Goal: Task Accomplishment & Management: Use online tool/utility

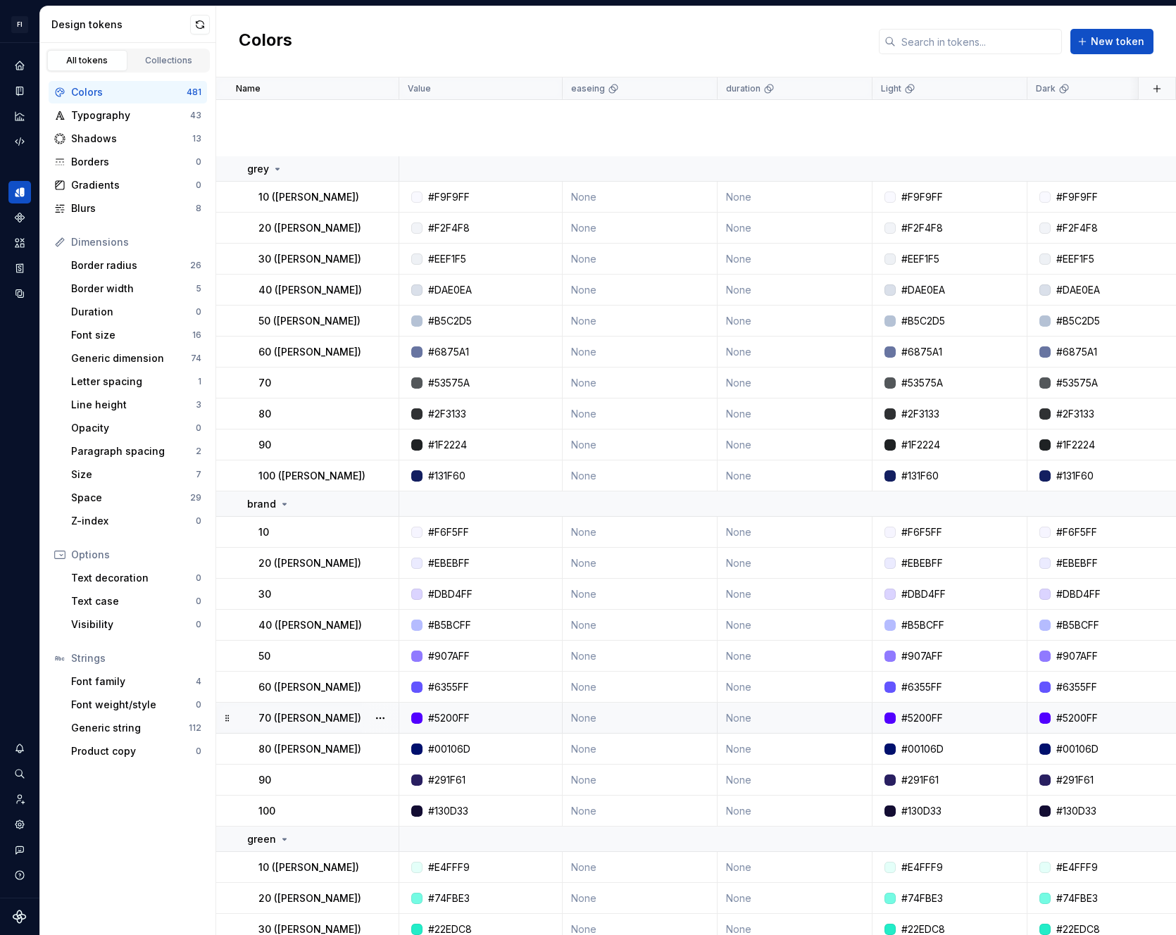
scroll to position [388, 0]
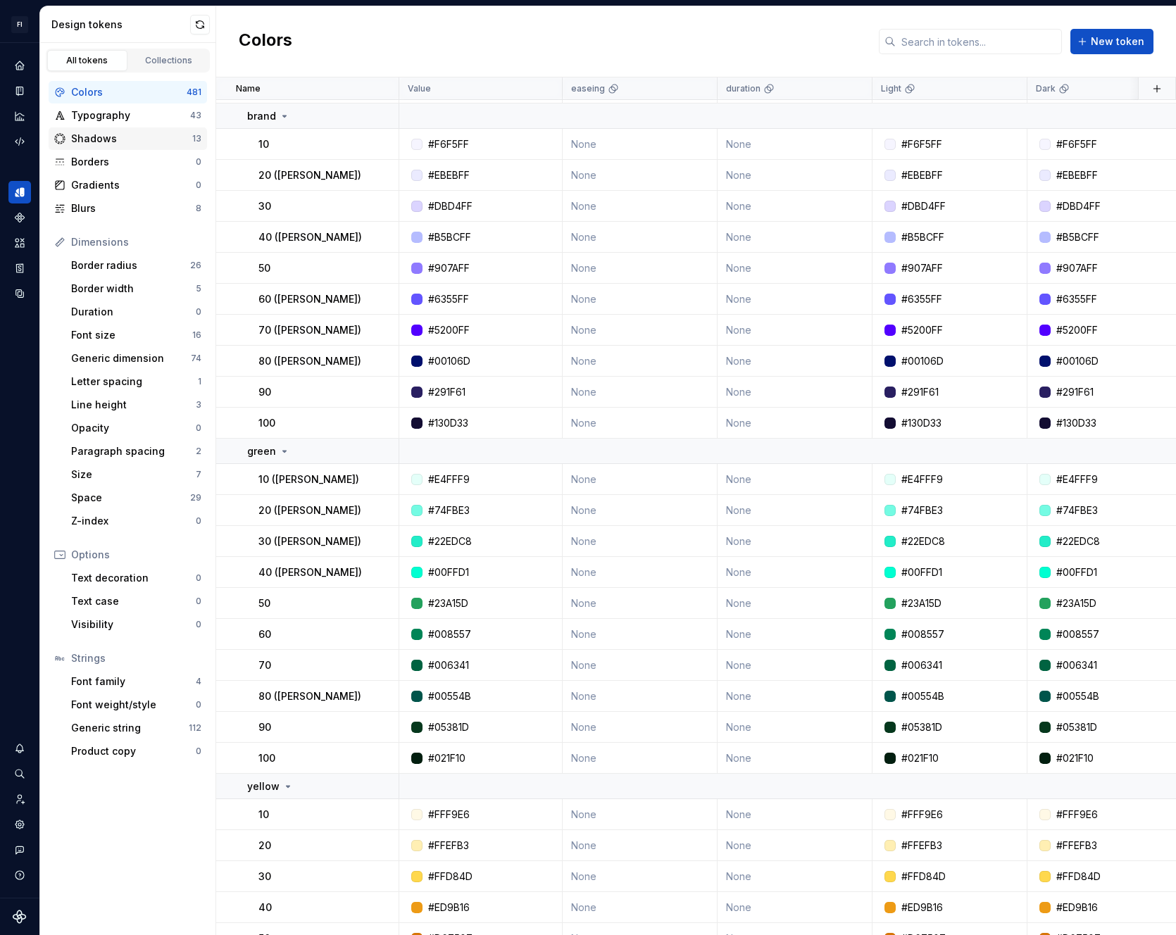
click at [119, 140] on div "Shadows" at bounding box center [131, 139] width 121 height 14
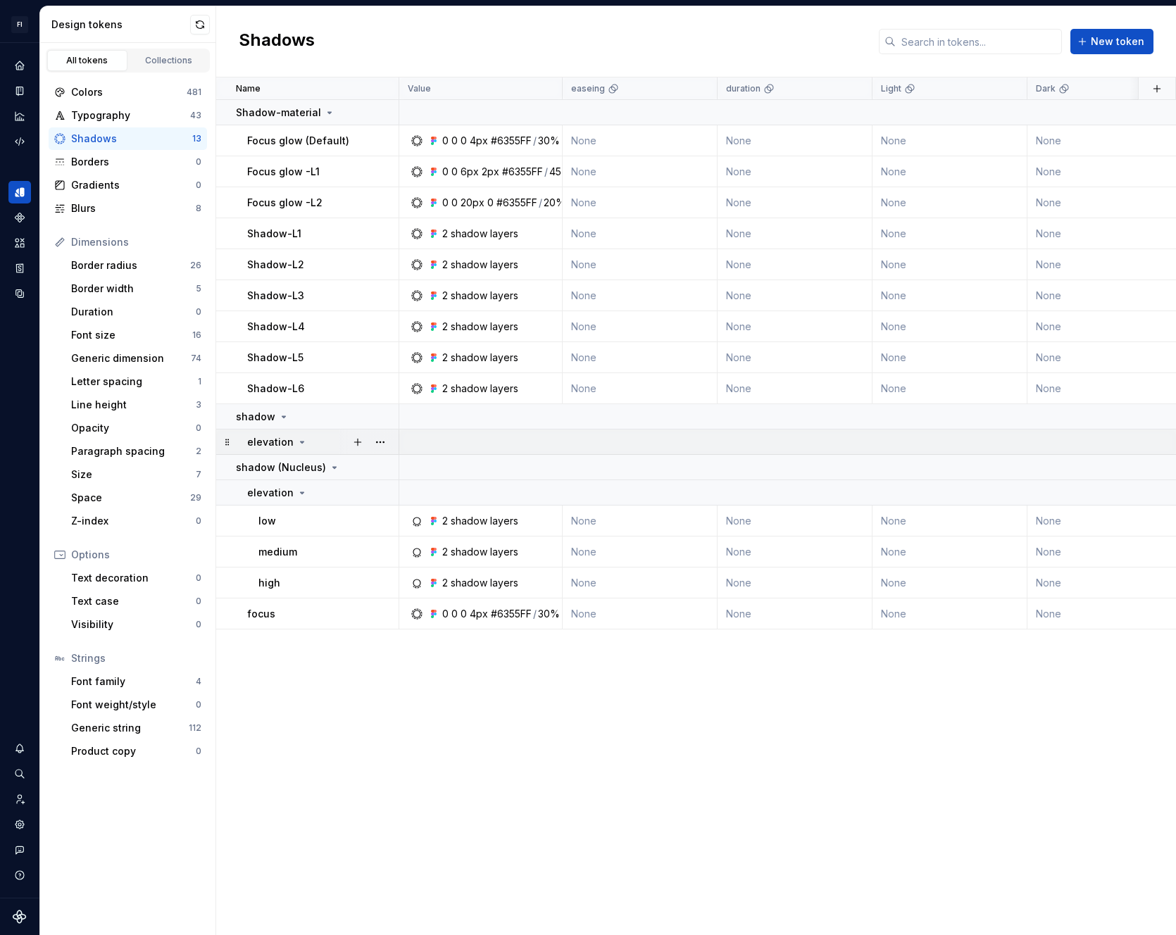
click at [303, 439] on div "elevation" at bounding box center [322, 442] width 151 height 14
click at [300, 441] on icon at bounding box center [301, 441] width 11 height 11
click at [531, 169] on div "#6355FF" at bounding box center [522, 172] width 41 height 14
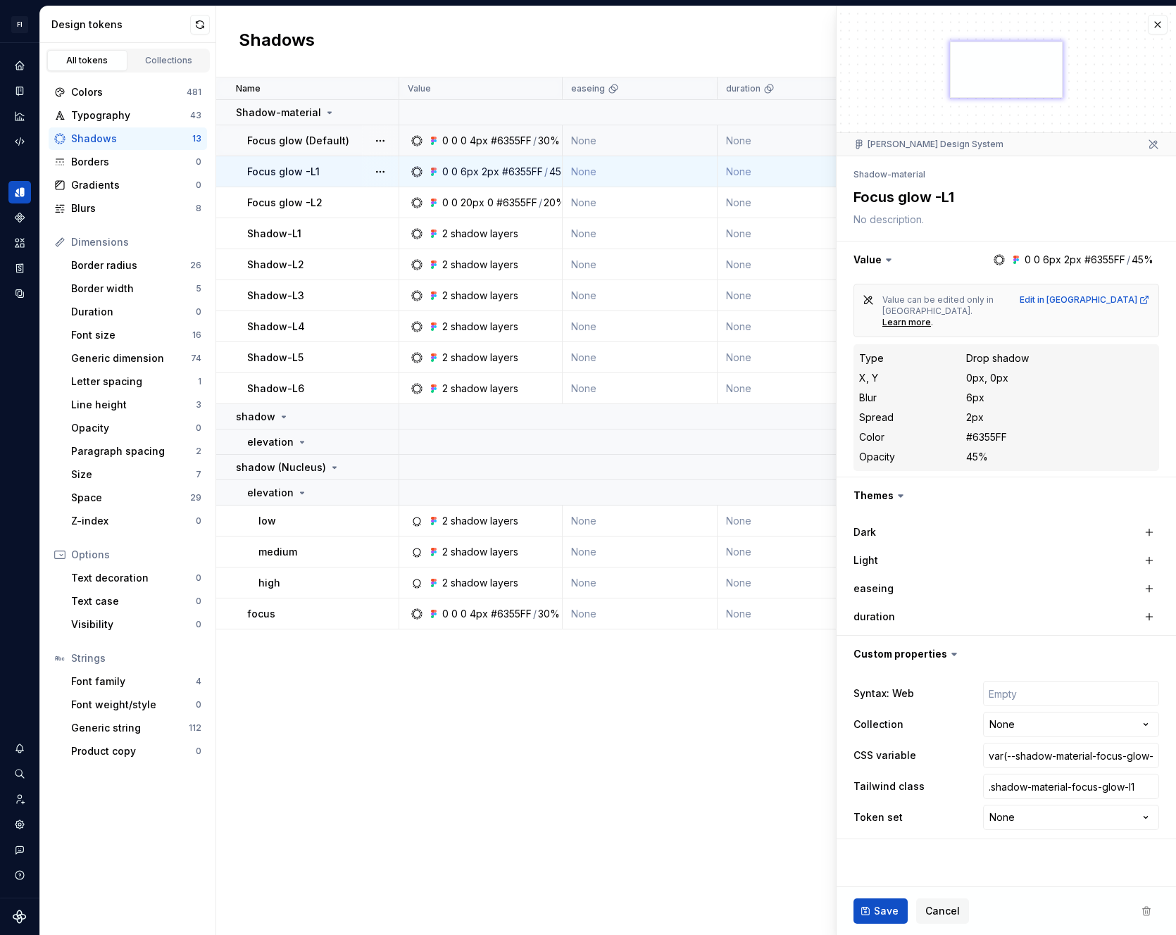
click at [498, 141] on div "#6355FF" at bounding box center [511, 141] width 41 height 14
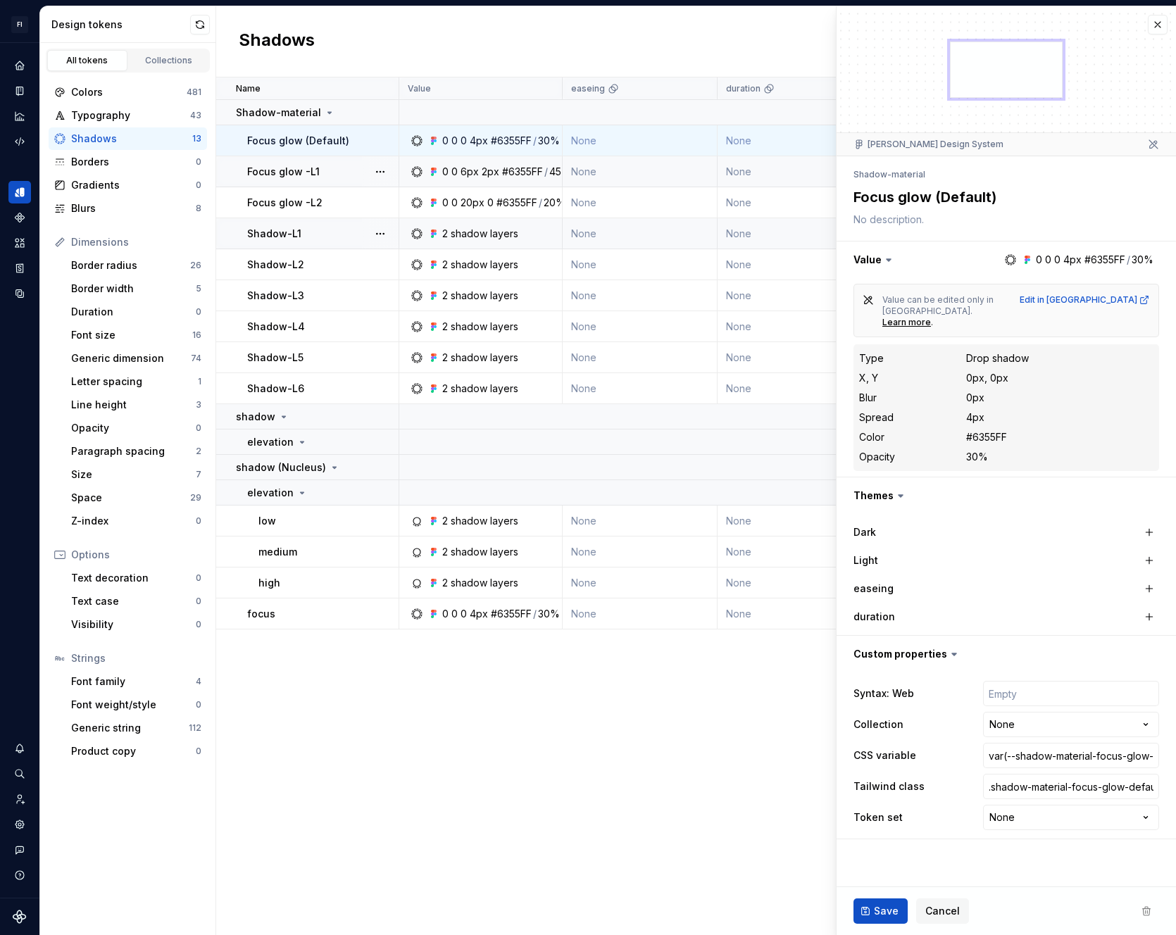
click at [492, 227] on div "2 shadow layers" at bounding box center [480, 234] width 76 height 14
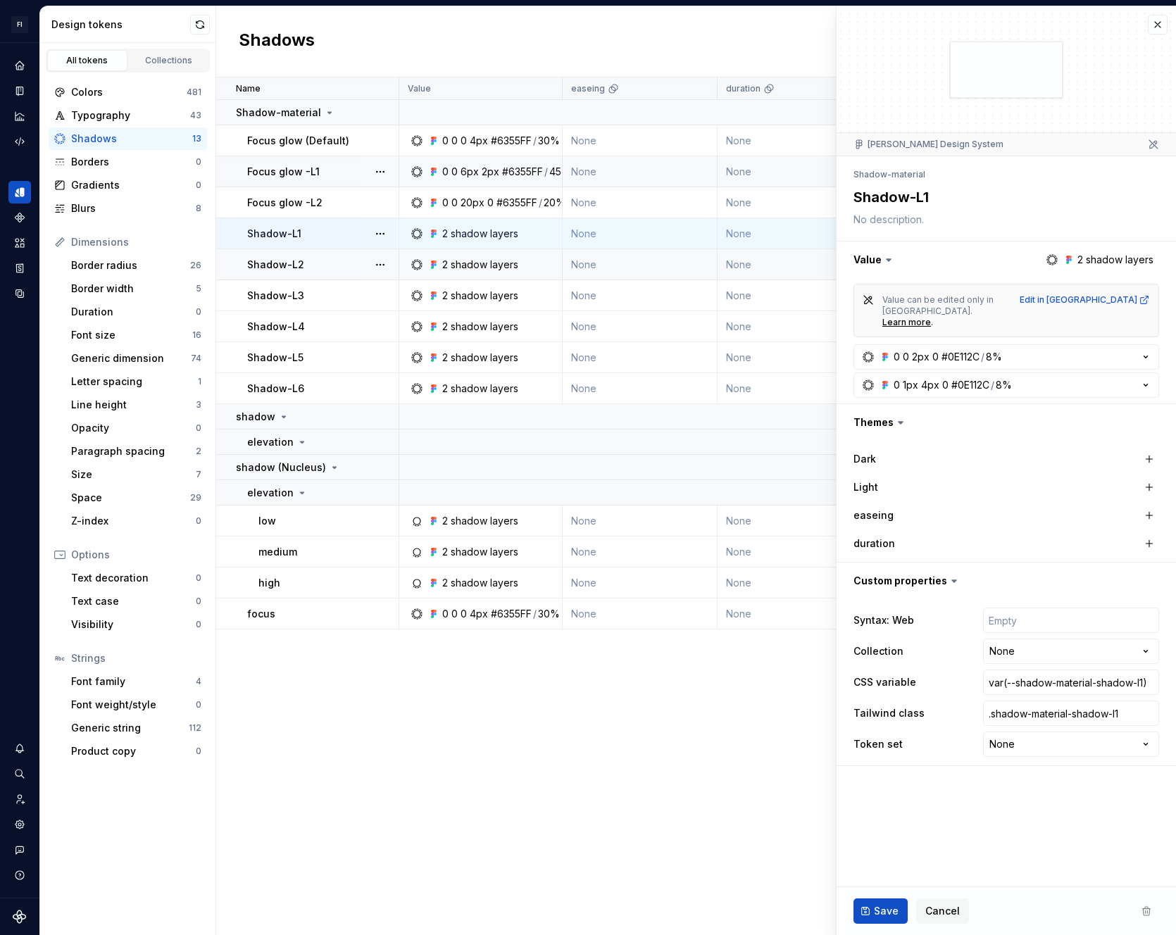
click at [490, 258] on div "2 shadow layers" at bounding box center [480, 265] width 76 height 14
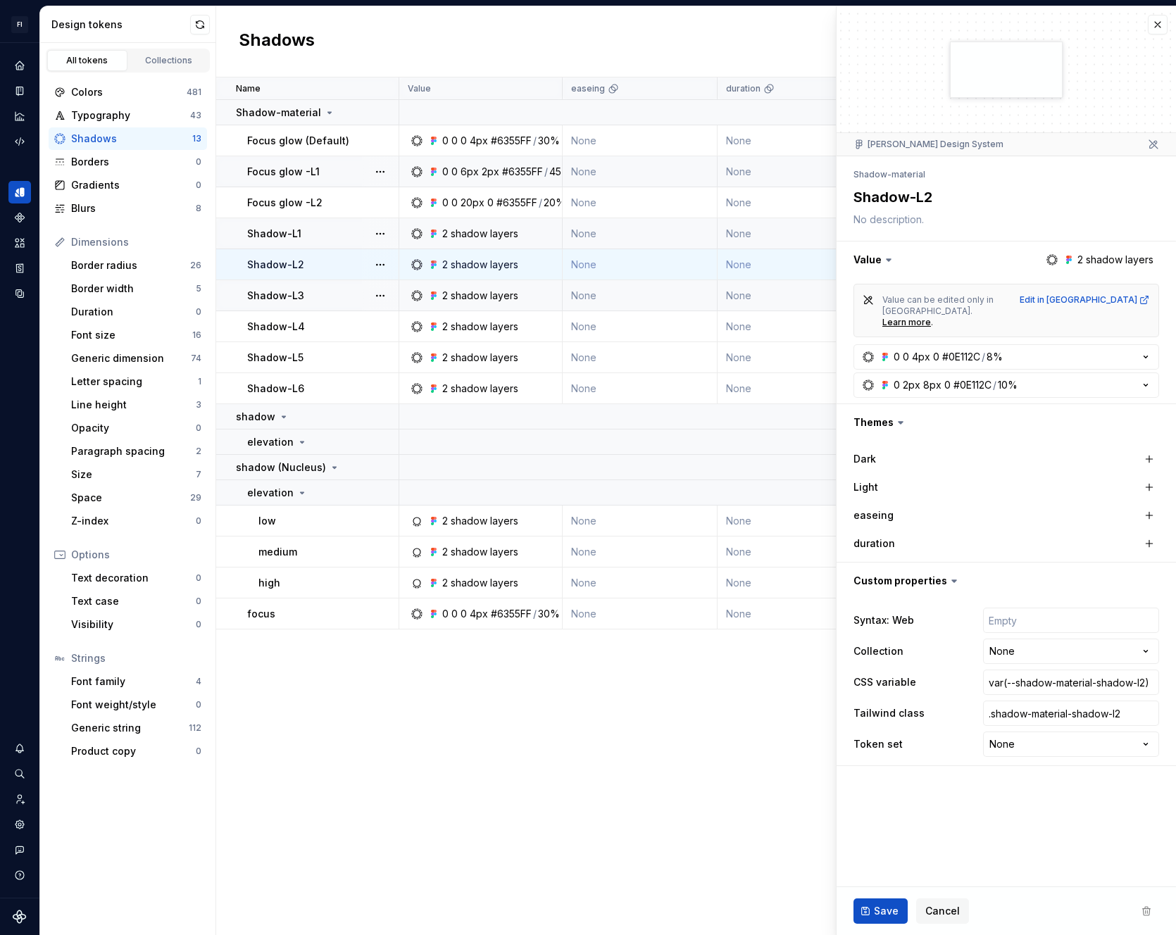
click at [485, 289] on div "2 shadow layers" at bounding box center [480, 296] width 76 height 14
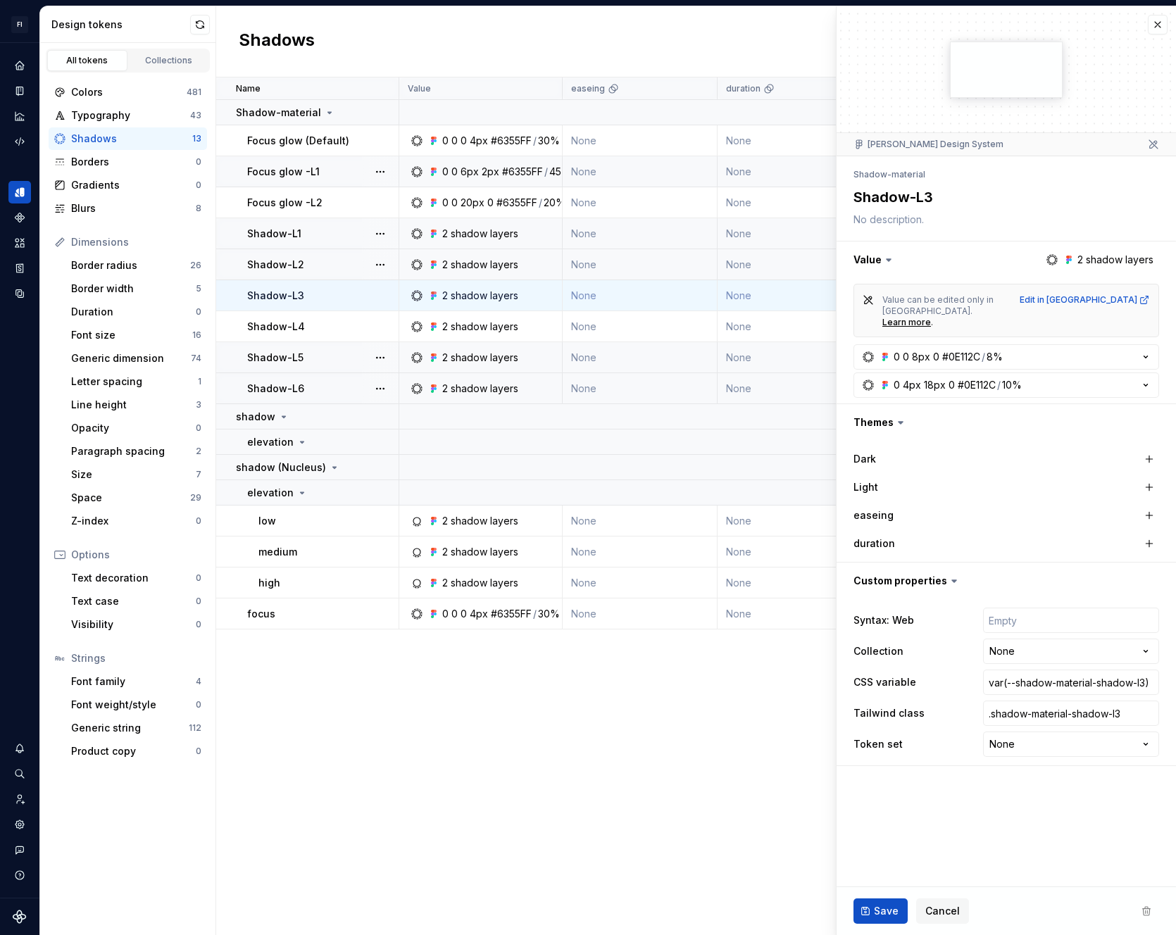
click at [474, 389] on div "2 shadow layers" at bounding box center [480, 389] width 76 height 14
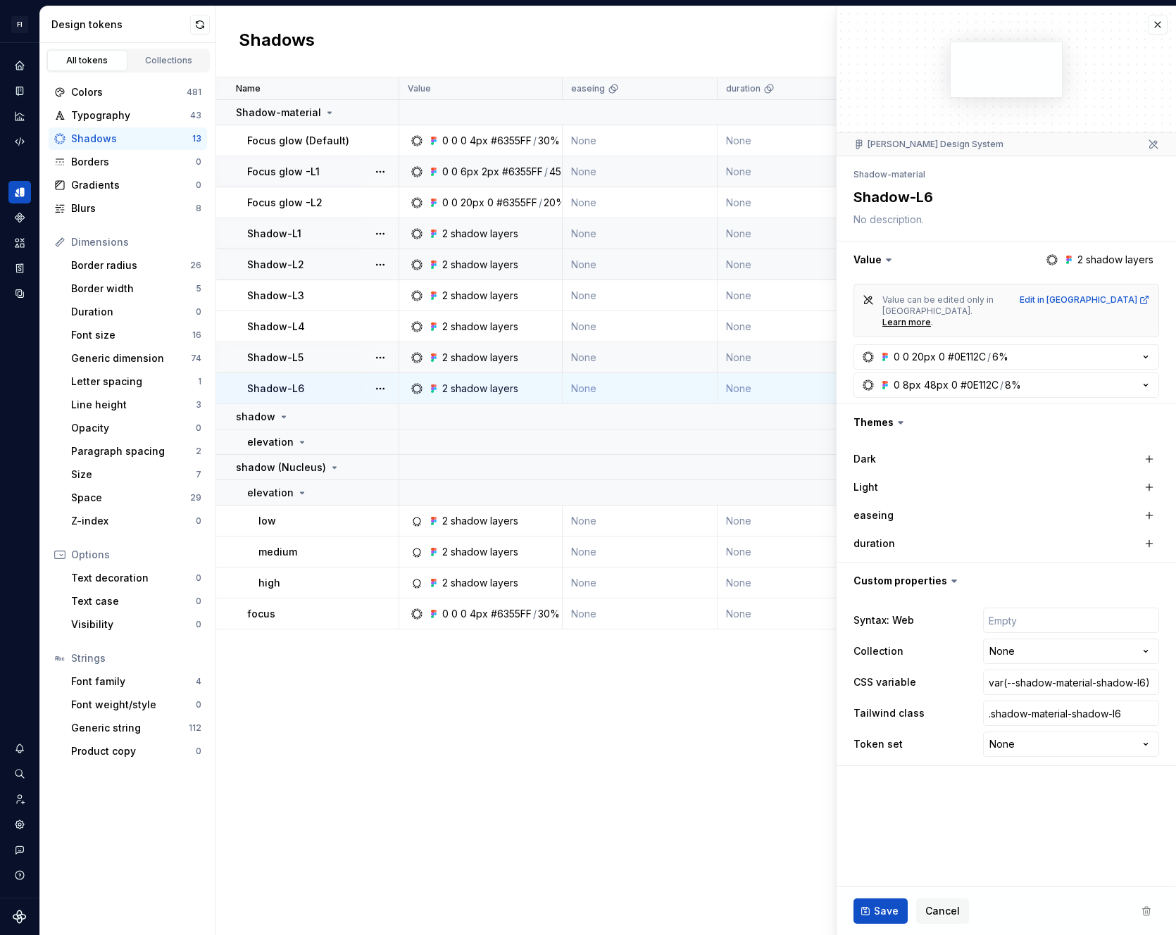
type textarea "*"
click at [1031, 344] on button "0 0 20px 0 #0E112C / 6%" at bounding box center [1005, 356] width 305 height 25
click at [23, 139] on icon "Code automation" at bounding box center [19, 141] width 13 height 13
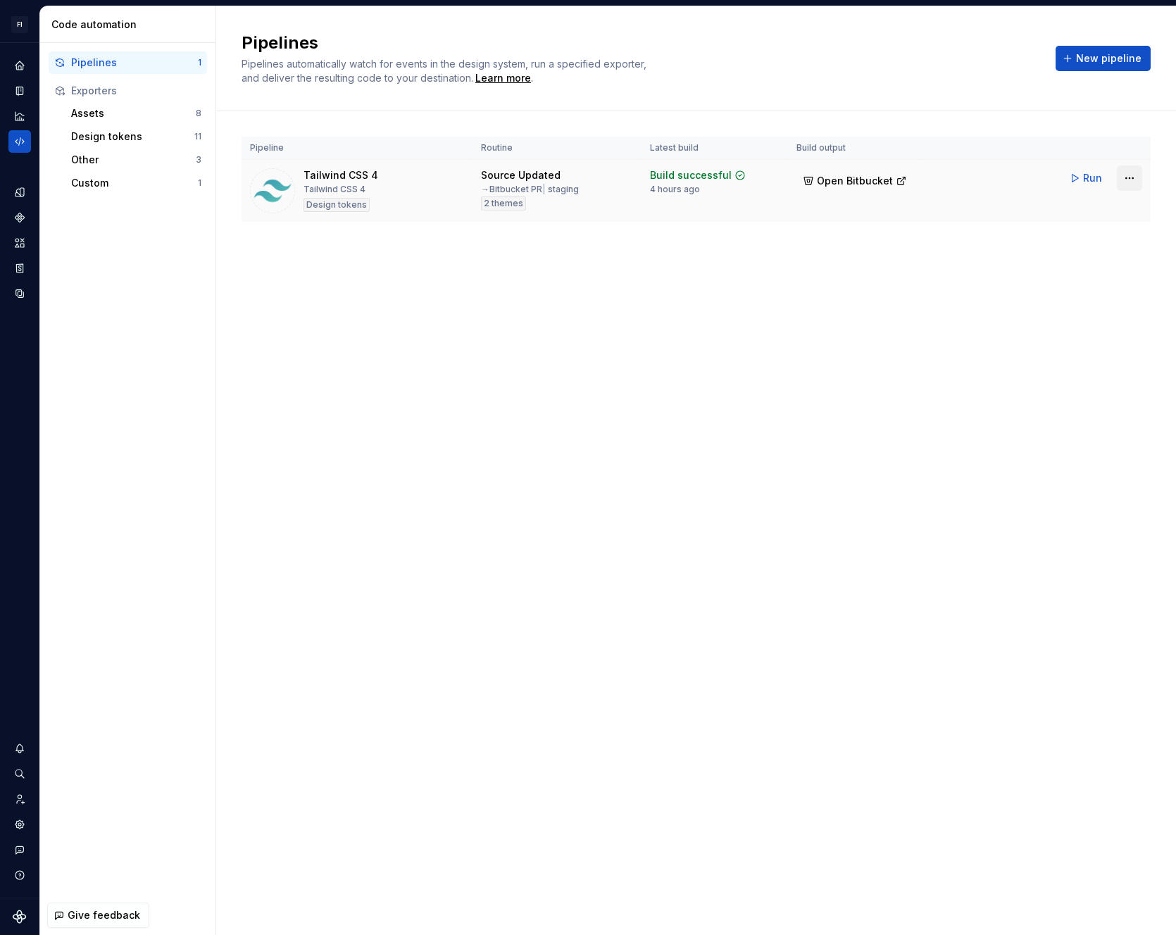
click at [1122, 179] on html "FI [PERSON_NAME] SA Design system data Code automation Pipelines 1 Exporters As…" at bounding box center [588, 467] width 1176 height 935
click at [1099, 215] on div "Edit pipeline" at bounding box center [1102, 208] width 149 height 23
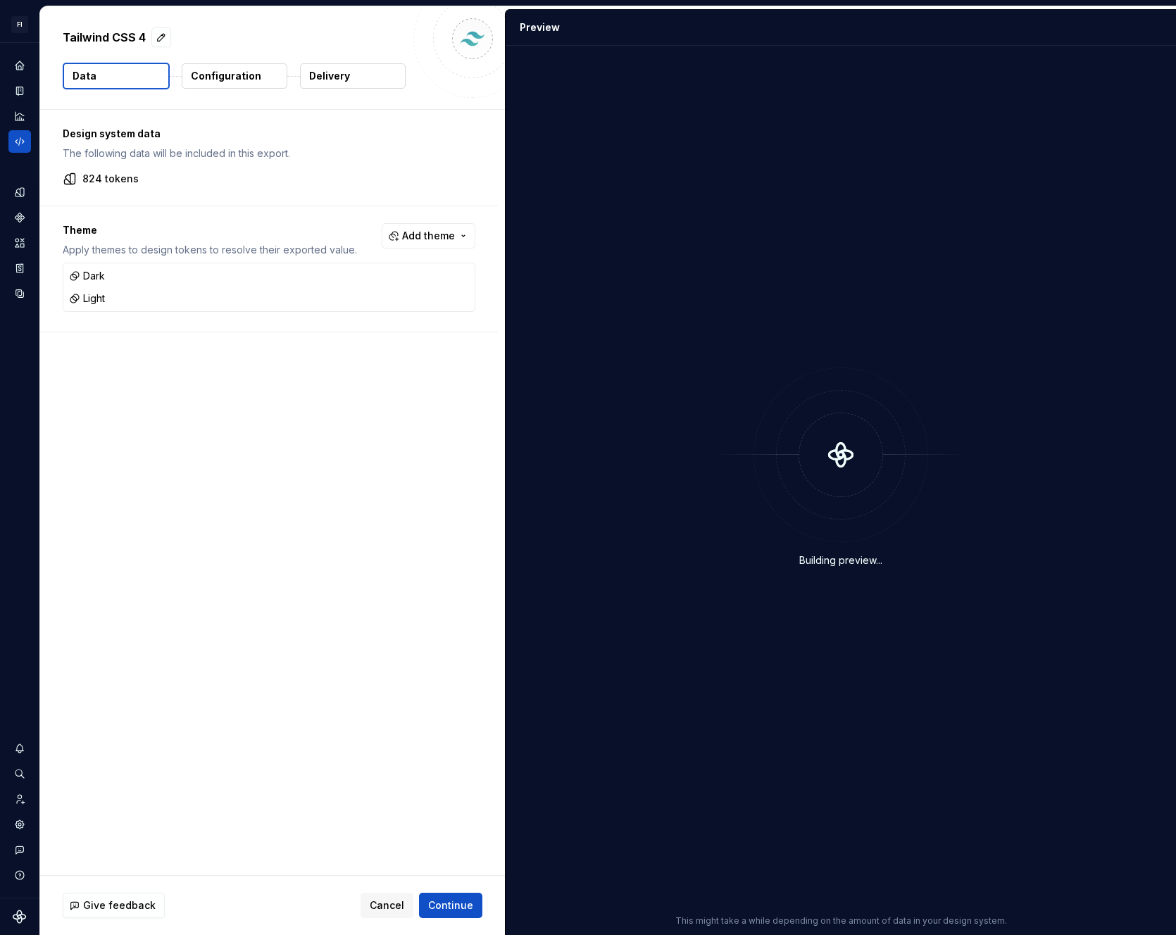
click at [248, 73] on p "Configuration" at bounding box center [226, 76] width 70 height 14
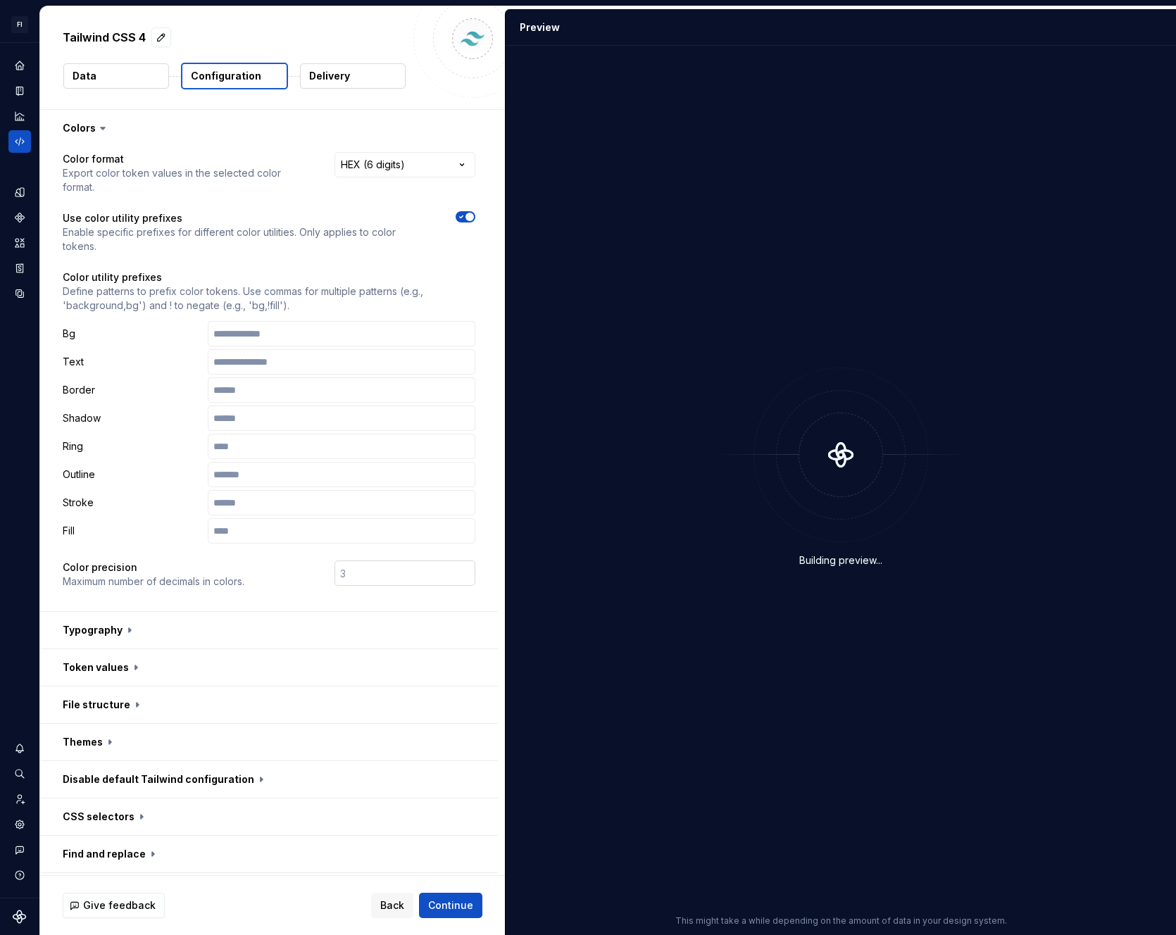
click at [365, 576] on input "number" at bounding box center [404, 572] width 141 height 25
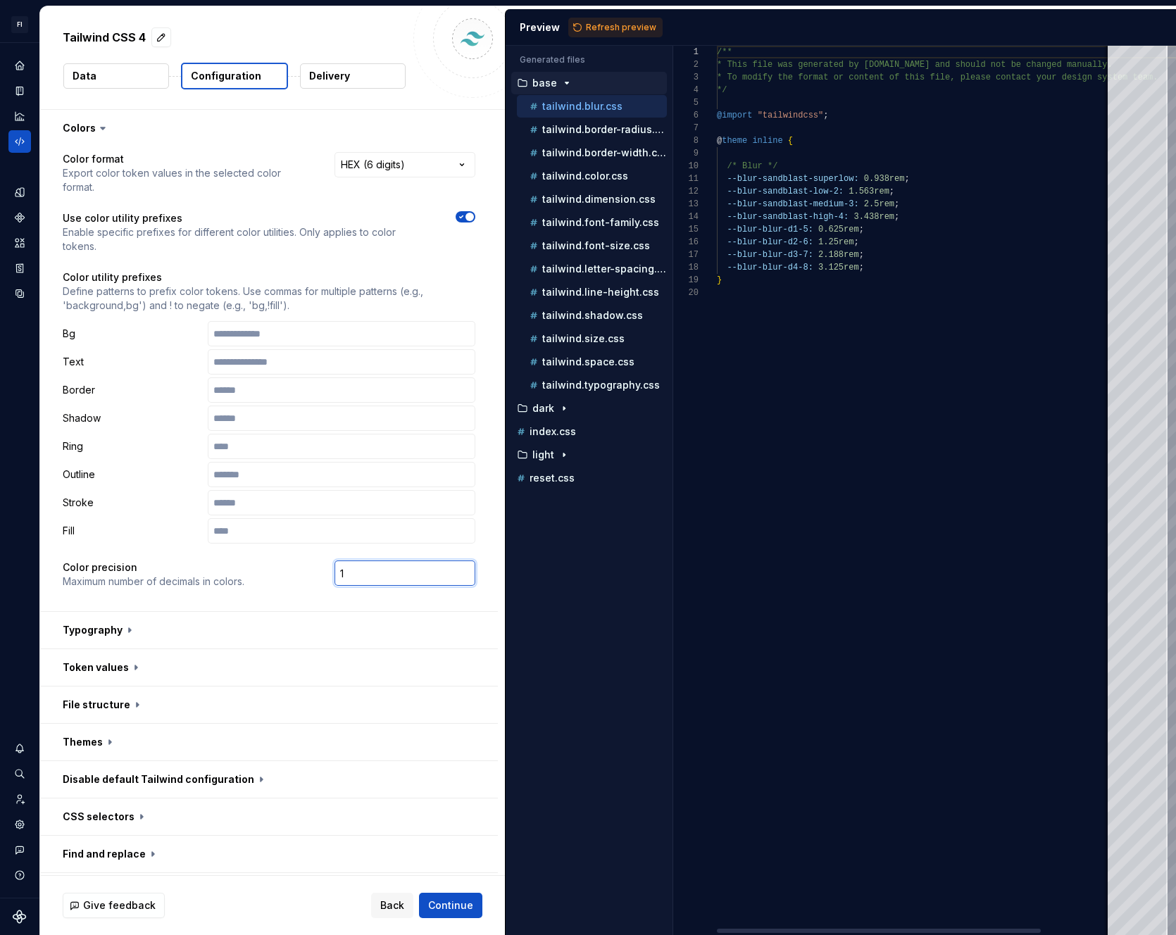
click at [462, 572] on input "1" at bounding box center [404, 572] width 141 height 25
click at [462, 572] on input "2" at bounding box center [404, 572] width 141 height 25
click at [462, 572] on input "3" at bounding box center [404, 572] width 141 height 25
click at [462, 572] on input "4" at bounding box center [404, 572] width 141 height 25
click at [462, 572] on input "5" at bounding box center [404, 572] width 141 height 25
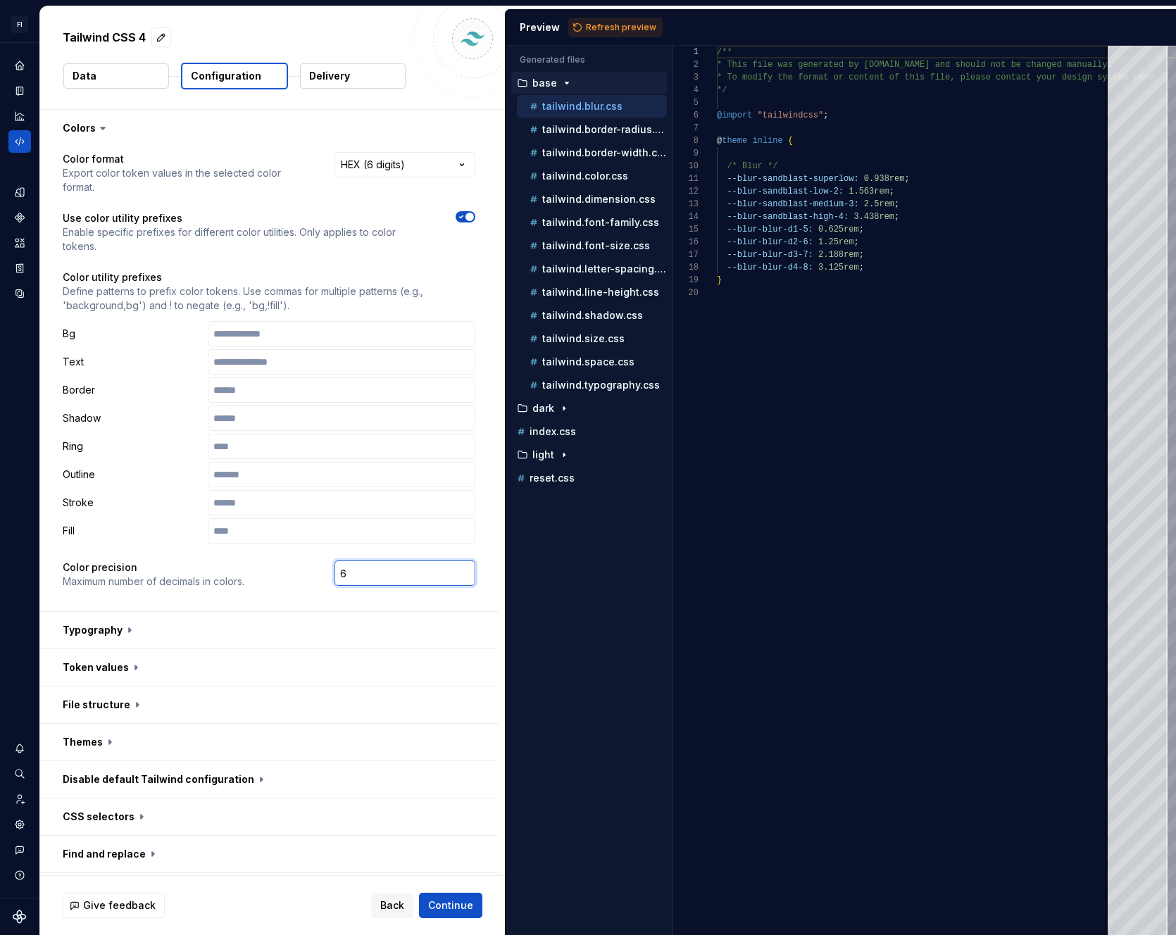
type input "6"
click at [462, 572] on input "6" at bounding box center [404, 572] width 141 height 25
click at [273, 571] on div "6" at bounding box center [373, 574] width 206 height 28
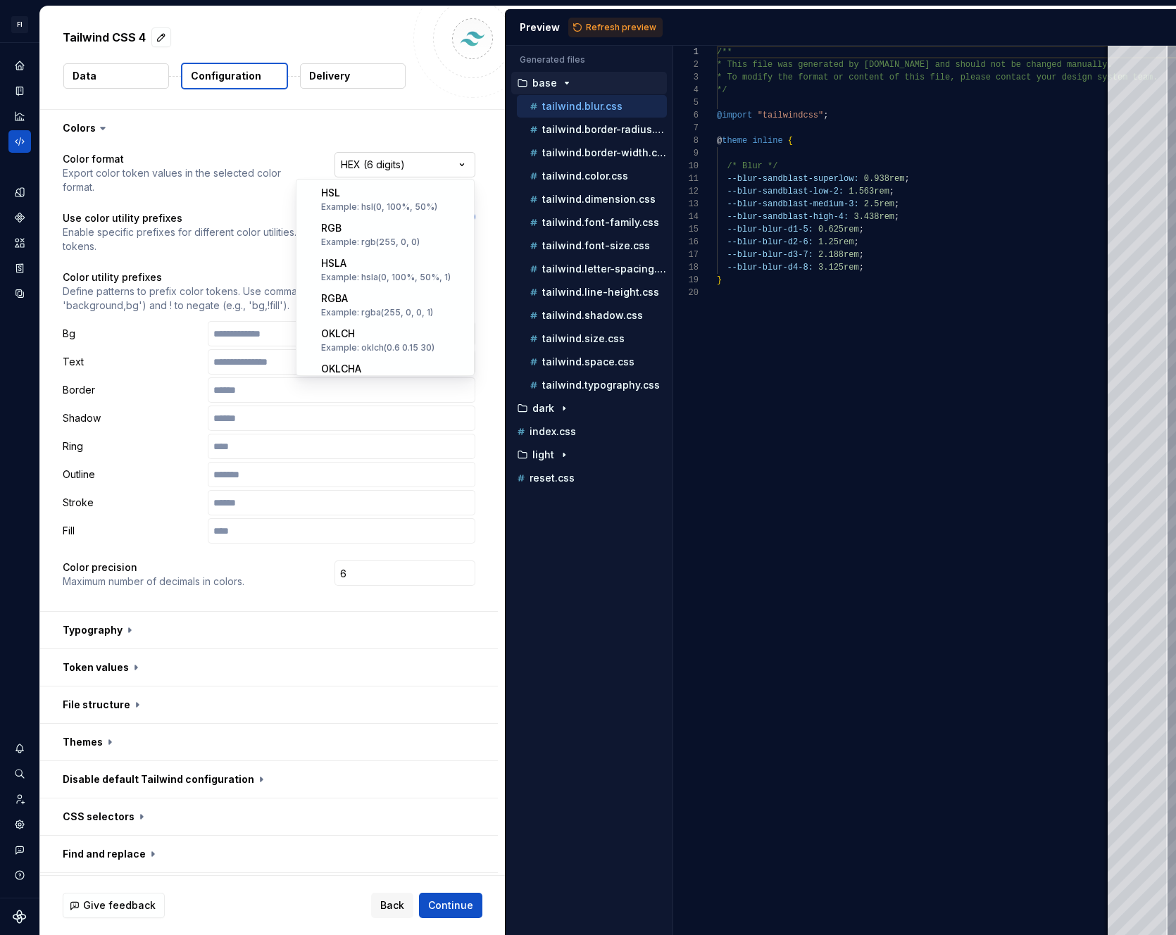
click at [386, 165] on html "**********" at bounding box center [588, 467] width 1176 height 935
select select "********"
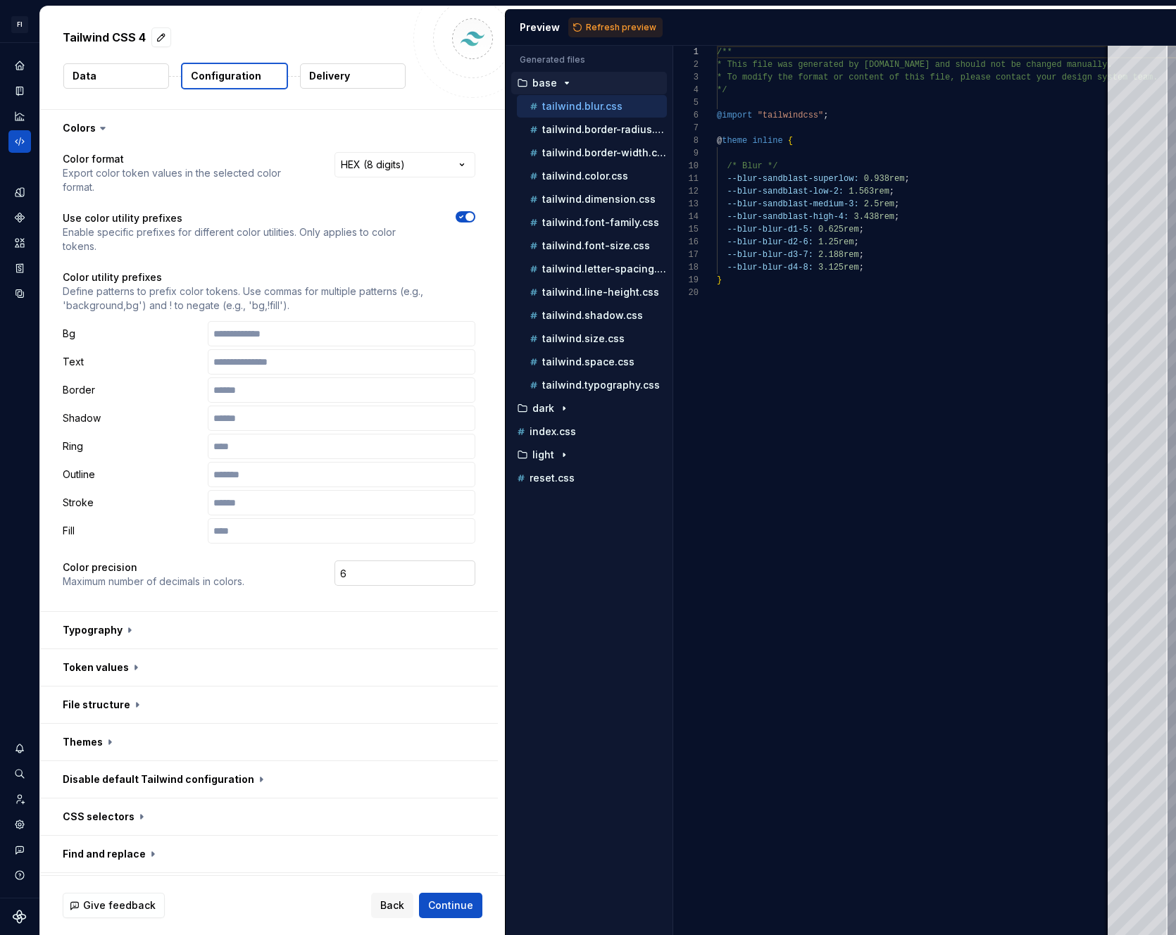
click at [393, 570] on input "6" at bounding box center [404, 572] width 141 height 25
click at [463, 576] on input "5" at bounding box center [404, 572] width 141 height 25
click at [463, 576] on input "4" at bounding box center [404, 572] width 141 height 25
type input "3"
click at [463, 576] on input "3" at bounding box center [404, 572] width 141 height 25
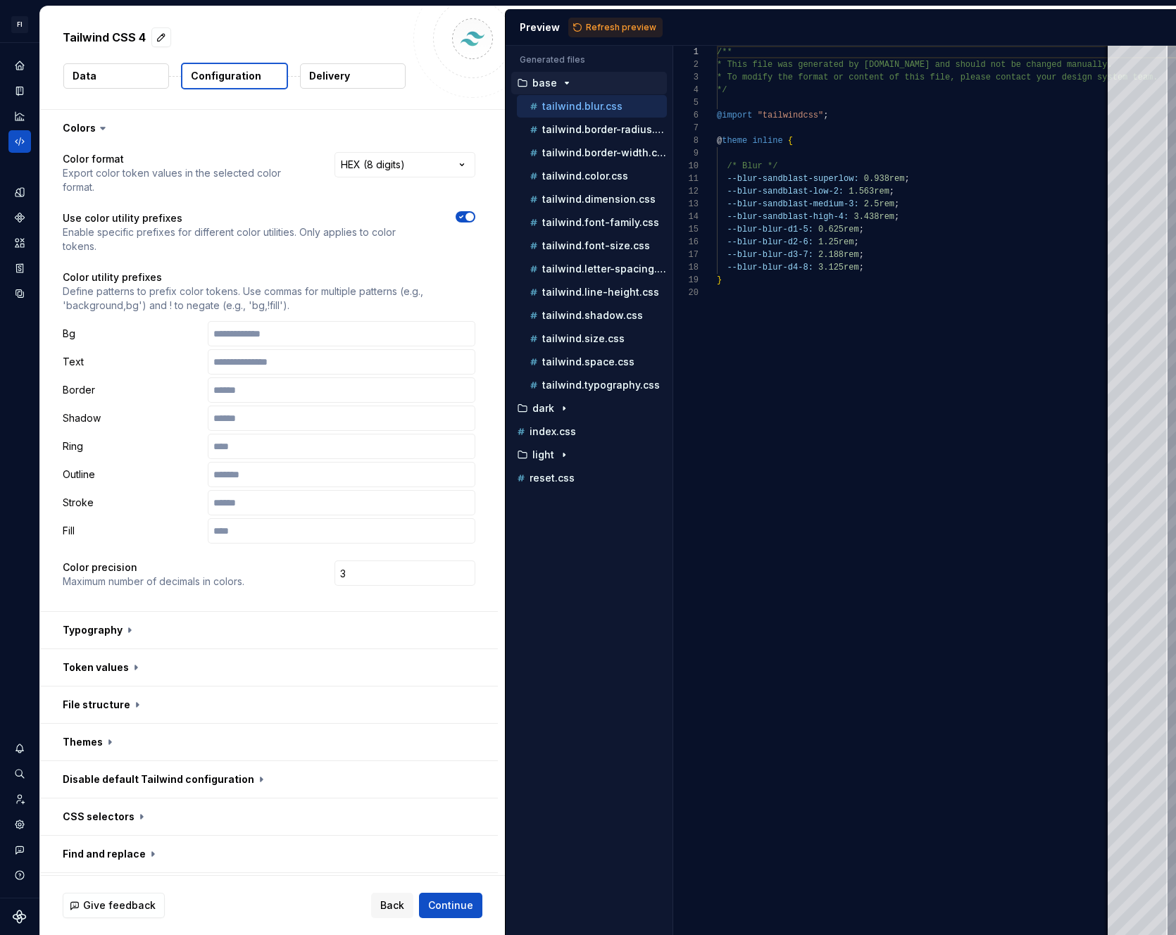
click at [315, 569] on div "3" at bounding box center [373, 574] width 206 height 28
click at [598, 23] on span "Refresh preview" at bounding box center [621, 27] width 70 height 11
click at [592, 322] on div "tailwind.shadow.css" at bounding box center [597, 315] width 140 height 14
type textarea "**********"
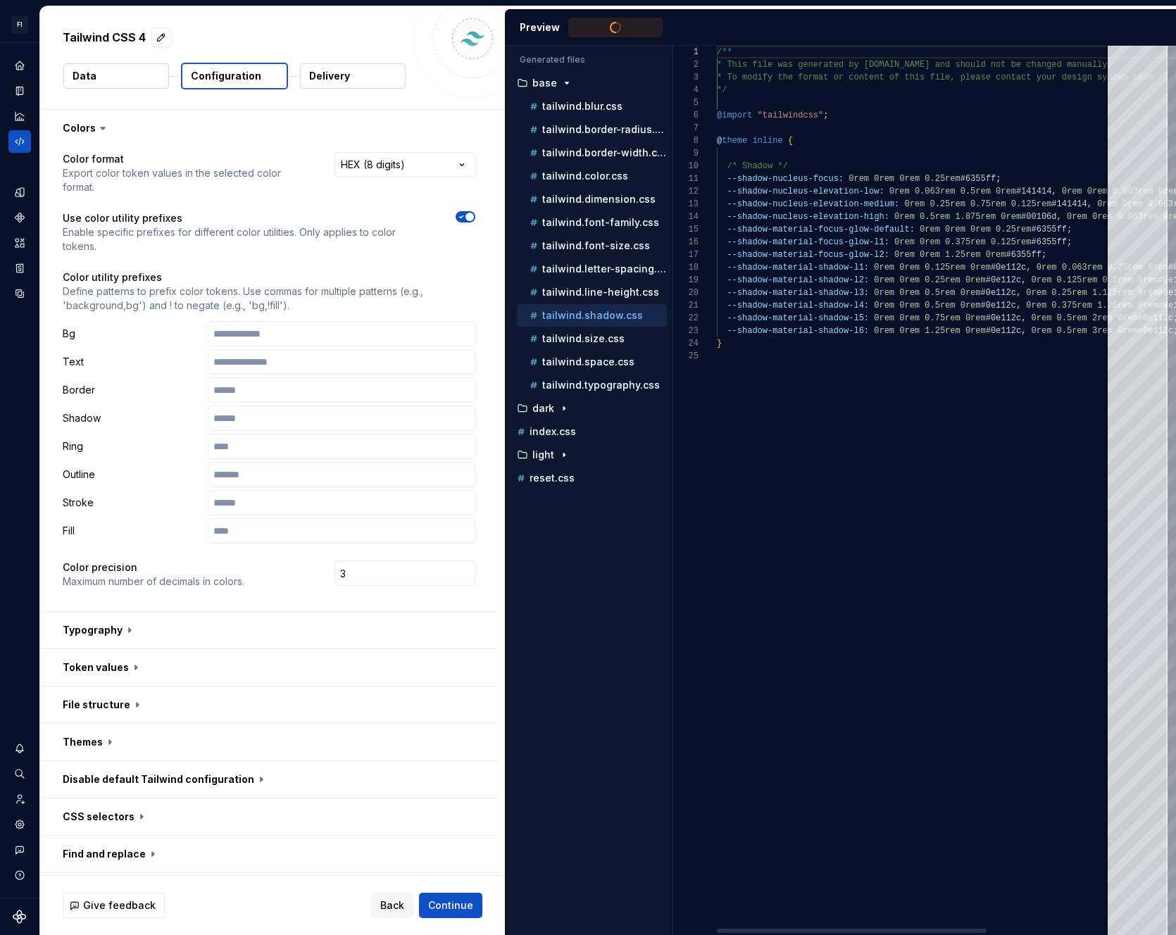
scroll to position [127, 0]
click at [403, 168] on html "**********" at bounding box center [588, 467] width 1176 height 935
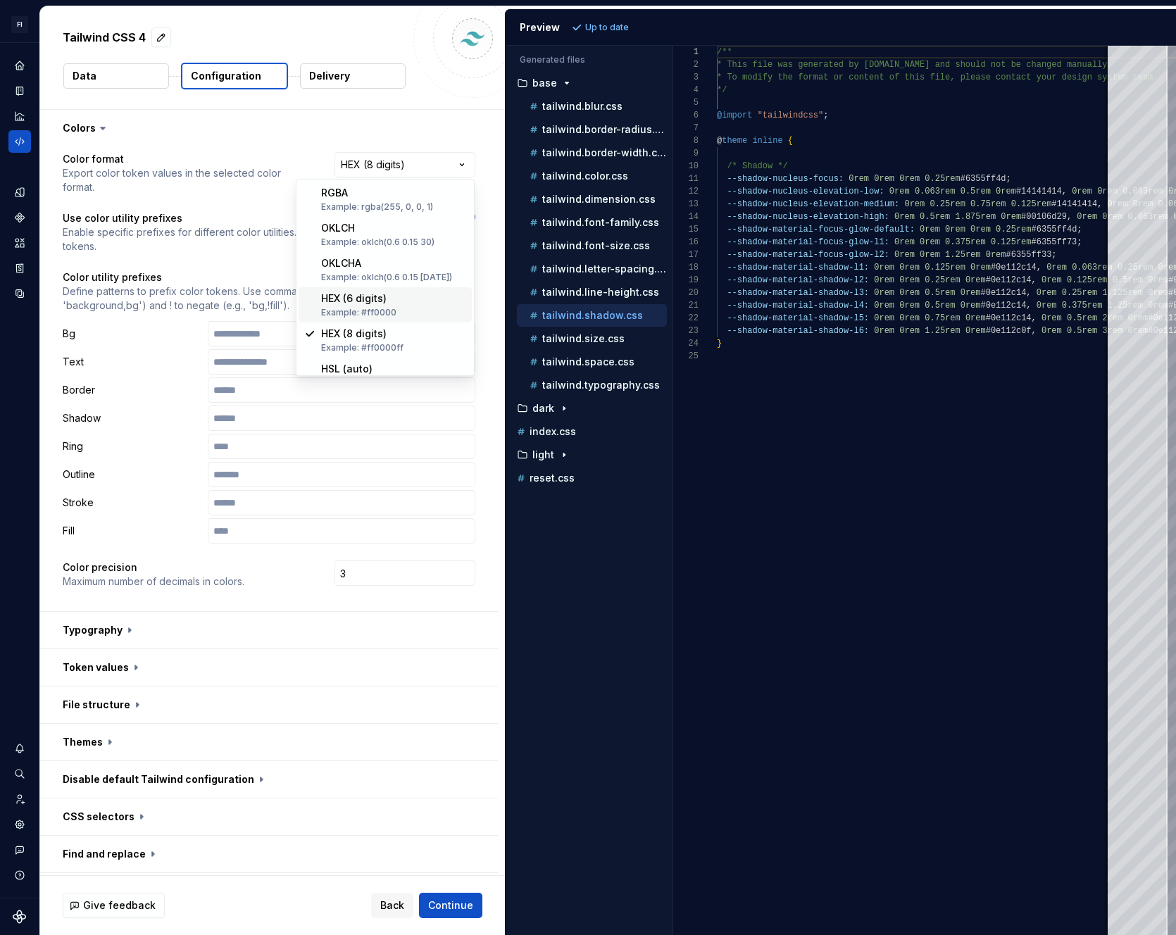
scroll to position [124, 0]
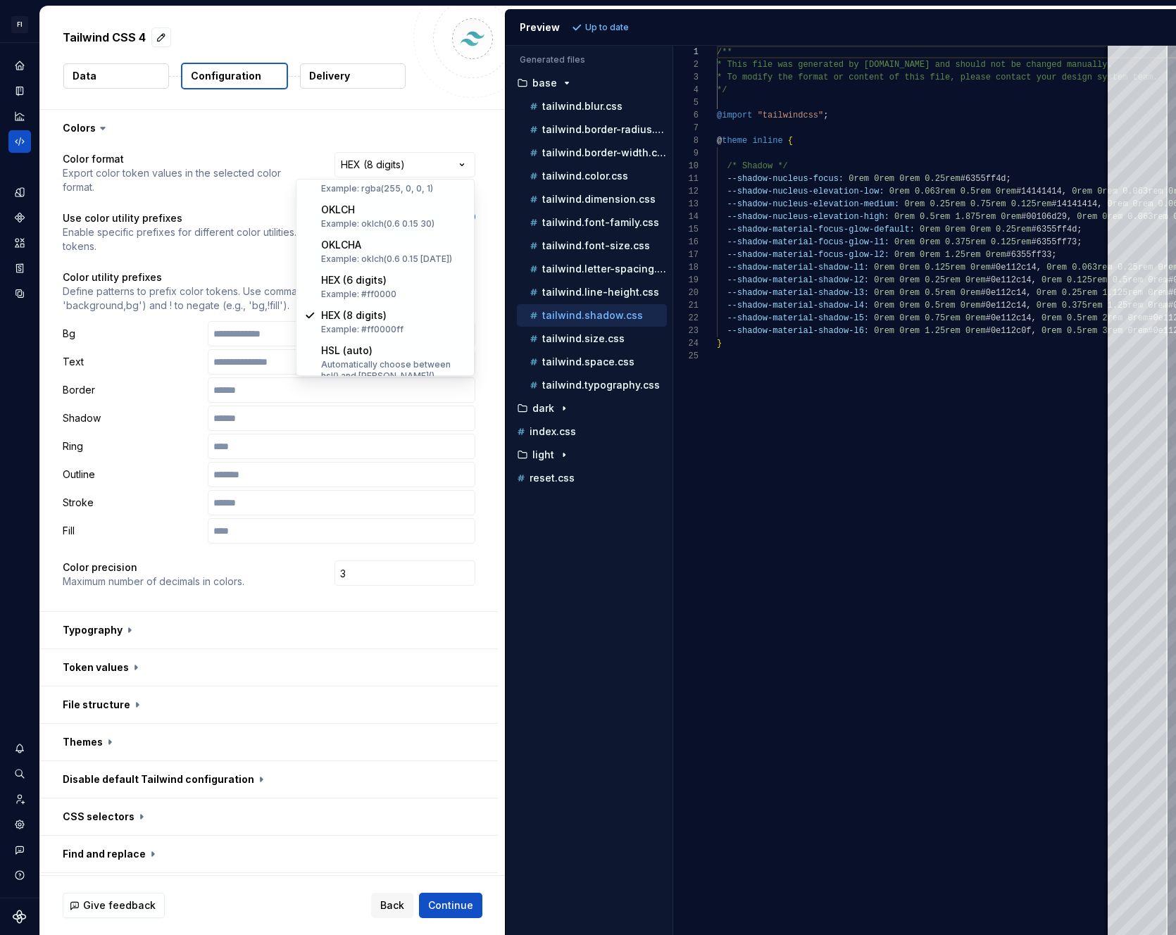
click at [248, 260] on html "**********" at bounding box center [588, 467] width 1176 height 935
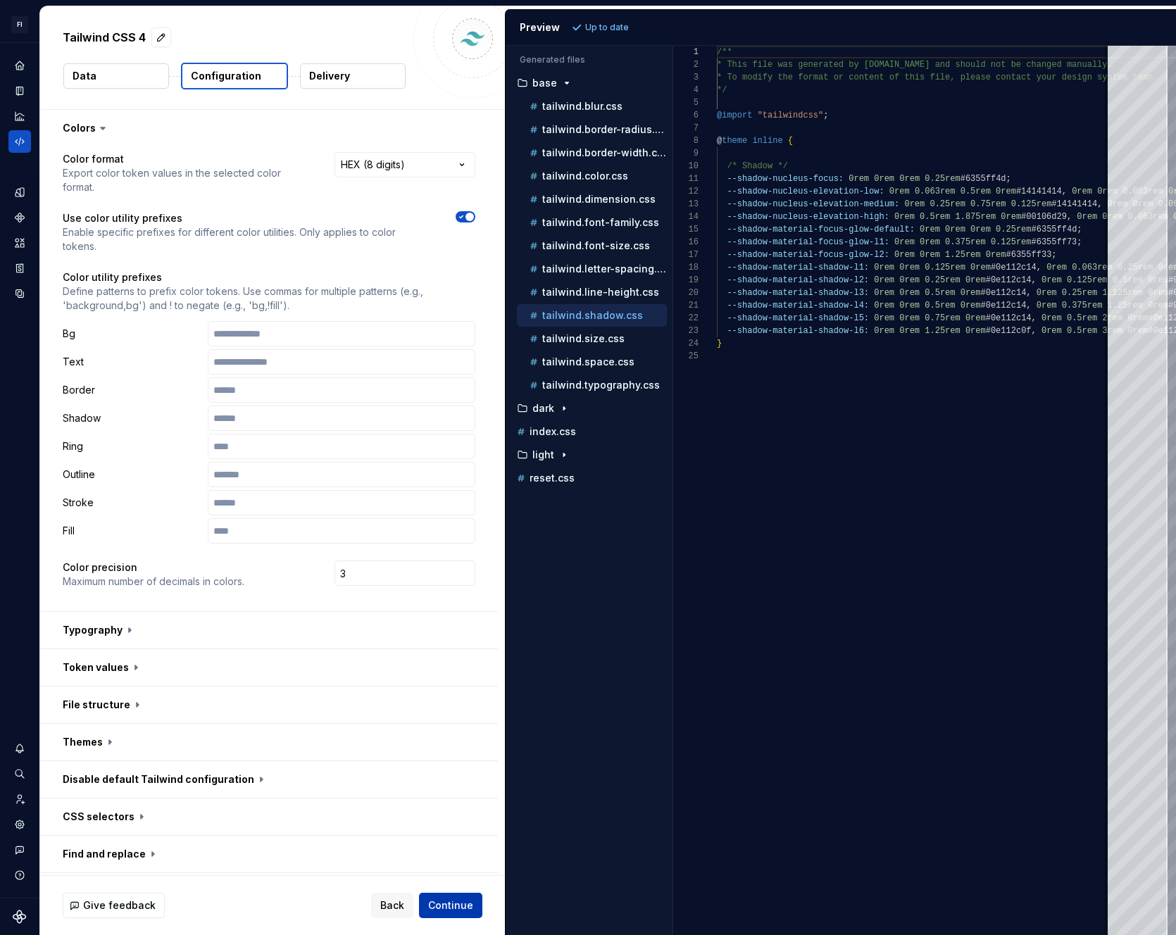
click at [434, 902] on span "Continue" at bounding box center [450, 905] width 45 height 14
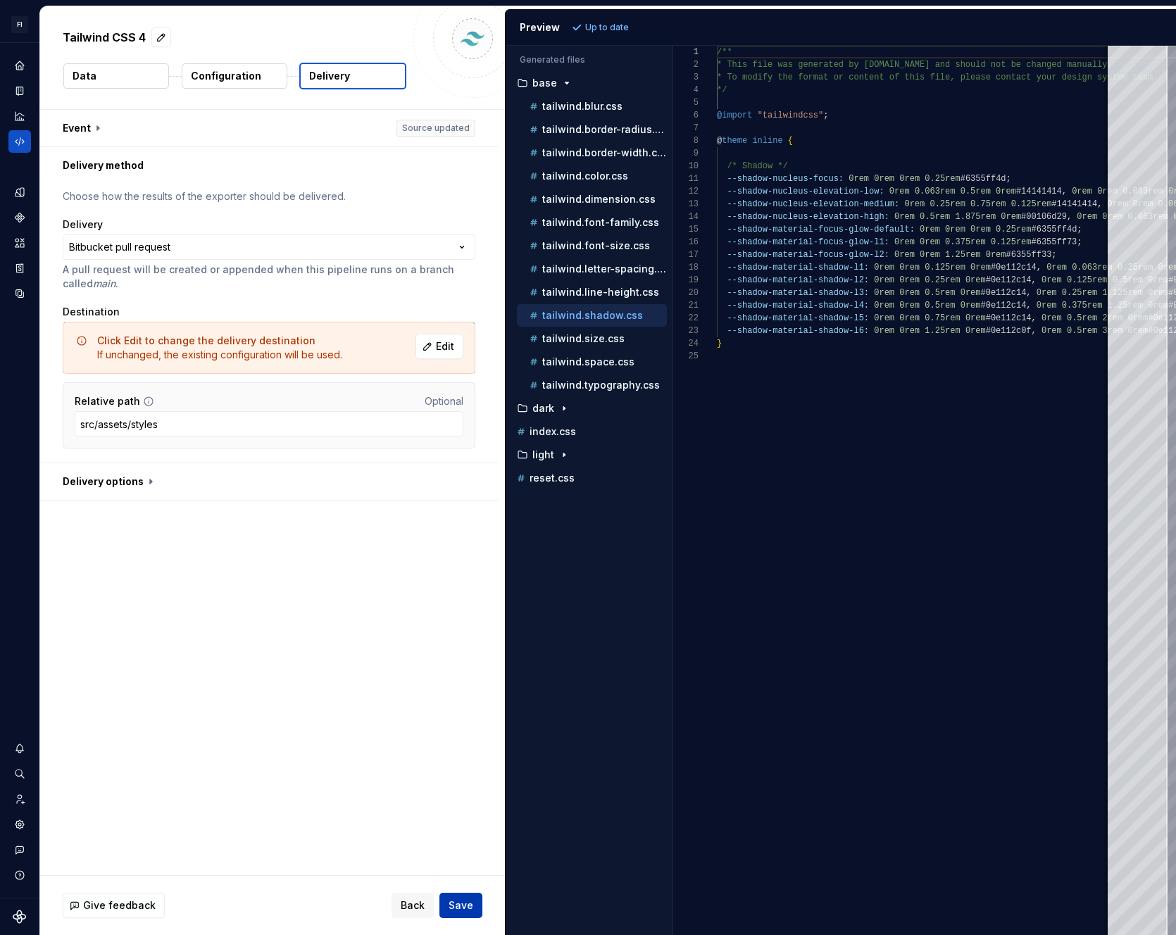
click at [471, 905] on span "Save" at bounding box center [460, 905] width 25 height 14
